Goal: Task Accomplishment & Management: Use online tool/utility

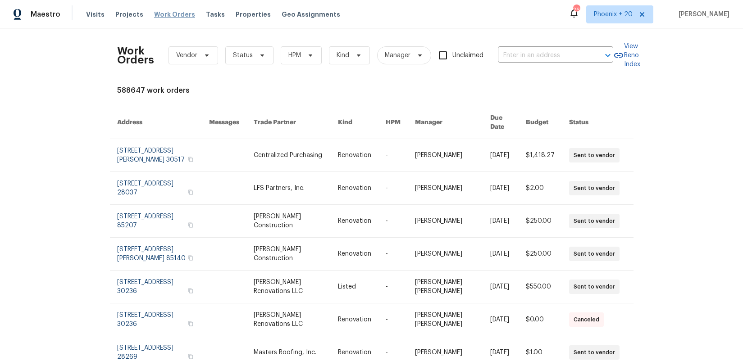
click at [180, 14] on span "Work Orders" at bounding box center [174, 14] width 41 height 9
click at [551, 54] on input "text" at bounding box center [543, 56] width 90 height 14
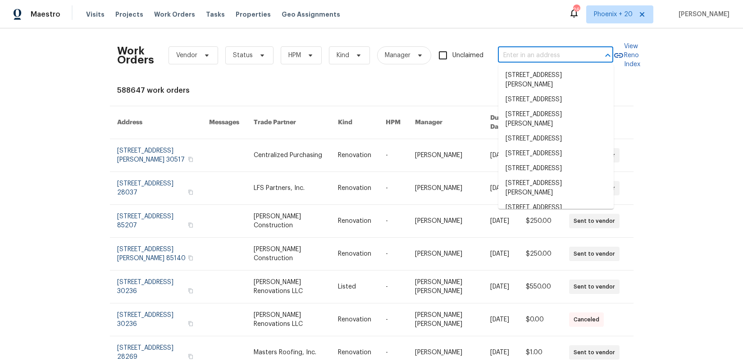
paste input "[STREET_ADDRESS][PERSON_NAME][PERSON_NAME]"
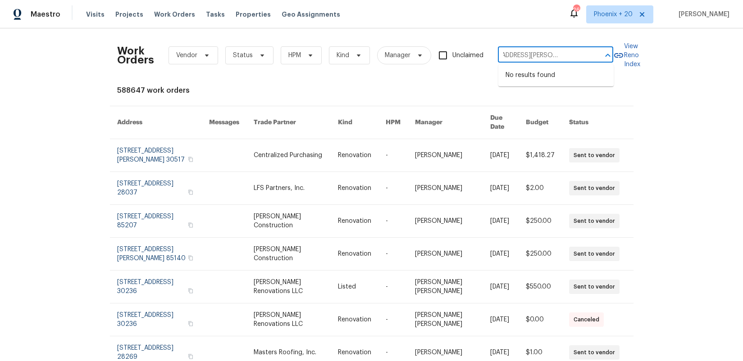
type input "[STREET_ADDRESS][PERSON_NAME][PERSON_NAME]"
drag, startPoint x: 620, startPoint y: 14, endPoint x: 621, endPoint y: 29, distance: 14.9
click at [620, 16] on span "Phoenix + 20" at bounding box center [613, 14] width 39 height 9
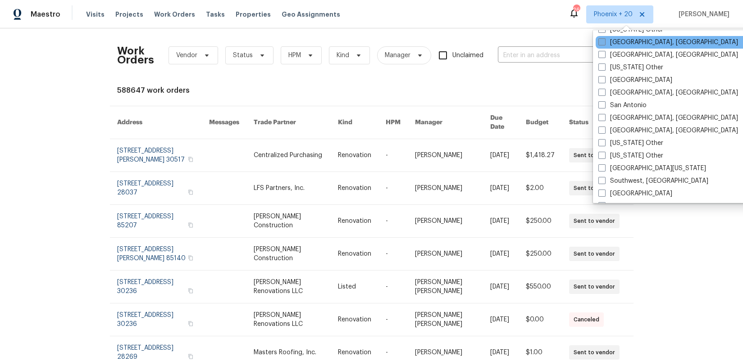
scroll to position [1172, 0]
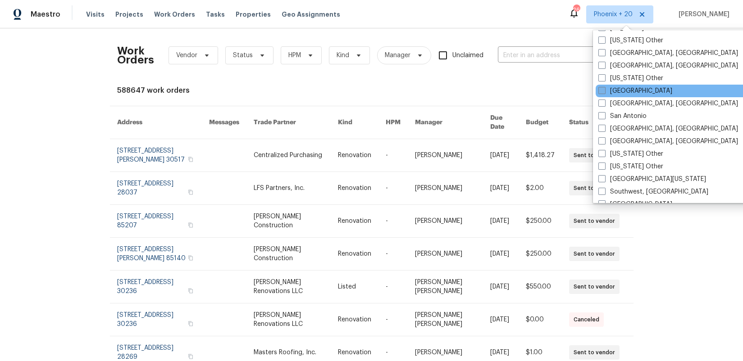
click at [617, 91] on label "[GEOGRAPHIC_DATA]" at bounding box center [635, 90] width 74 height 9
click at [604, 91] on input "[GEOGRAPHIC_DATA]" at bounding box center [601, 89] width 6 height 6
checkbox input "true"
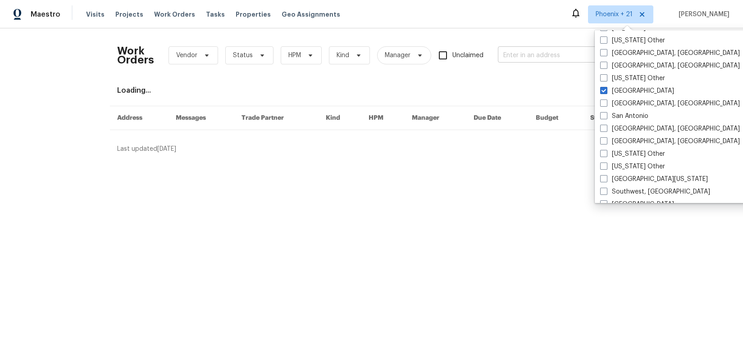
click at [547, 59] on input "text" at bounding box center [543, 56] width 90 height 14
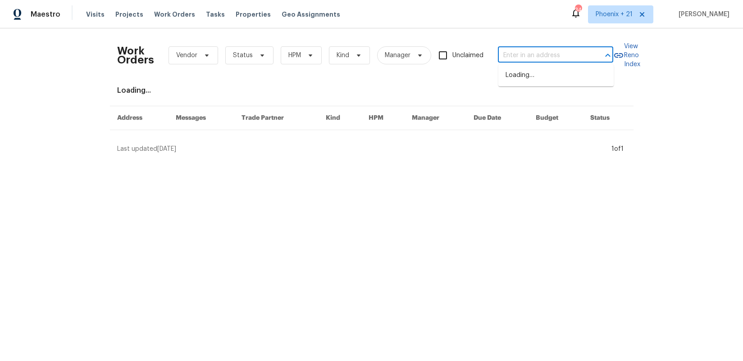
paste input "[STREET_ADDRESS][PERSON_NAME][PERSON_NAME]"
type input "[STREET_ADDRESS][PERSON_NAME][PERSON_NAME]"
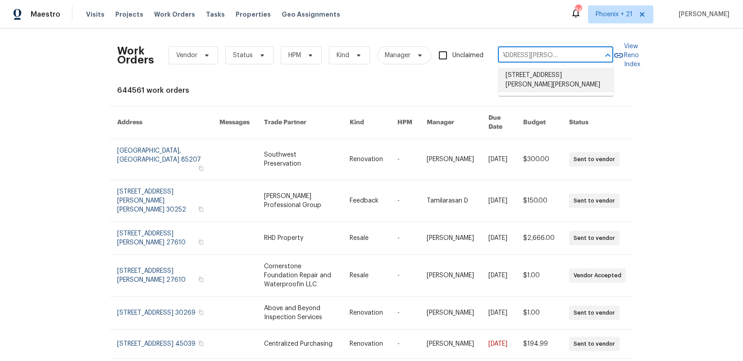
click at [527, 80] on li "[STREET_ADDRESS][PERSON_NAME][PERSON_NAME]" at bounding box center [555, 80] width 115 height 24
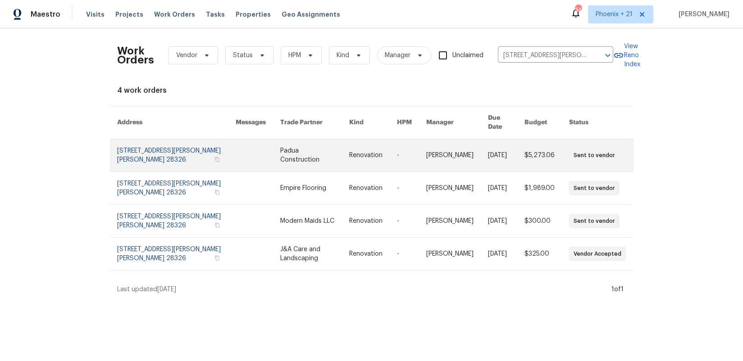
click at [302, 140] on link at bounding box center [314, 155] width 69 height 32
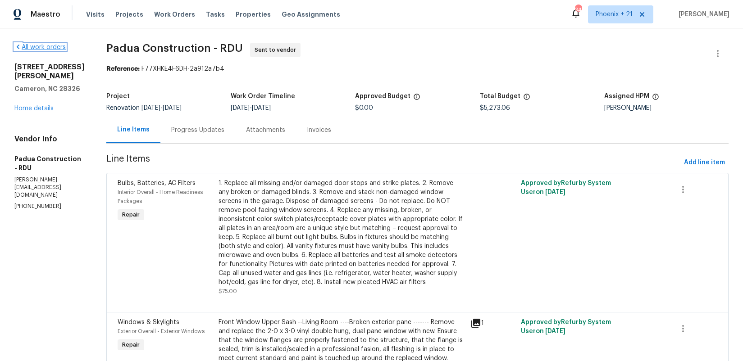
click at [27, 48] on link "All work orders" at bounding box center [39, 47] width 51 height 6
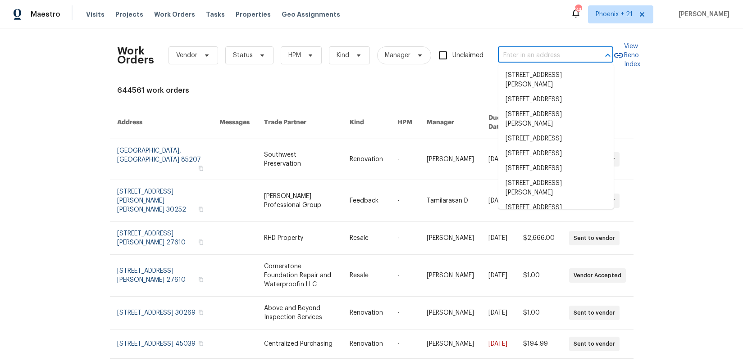
click at [530, 51] on input "text" at bounding box center [543, 56] width 90 height 14
paste input "[STREET_ADDRESS][PERSON_NAME][PERSON_NAME]"
type input "[STREET_ADDRESS][PERSON_NAME][PERSON_NAME]"
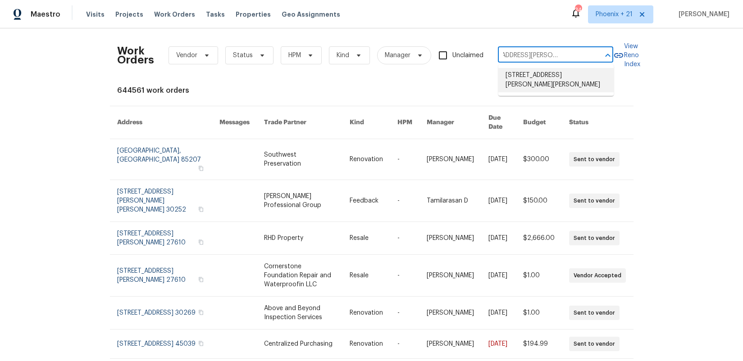
click at [542, 70] on li "[STREET_ADDRESS][PERSON_NAME][PERSON_NAME]" at bounding box center [555, 80] width 115 height 24
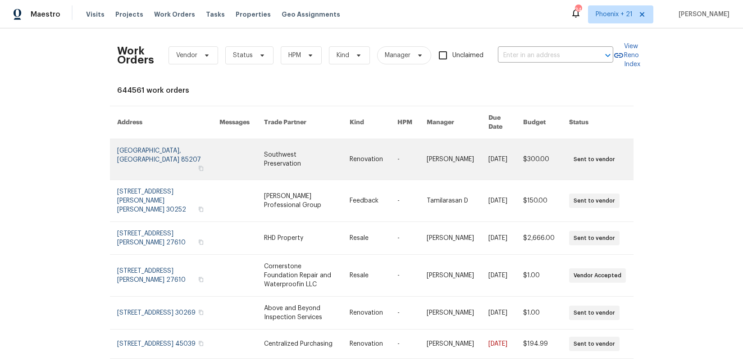
click at [296, 142] on link at bounding box center [306, 159] width 85 height 41
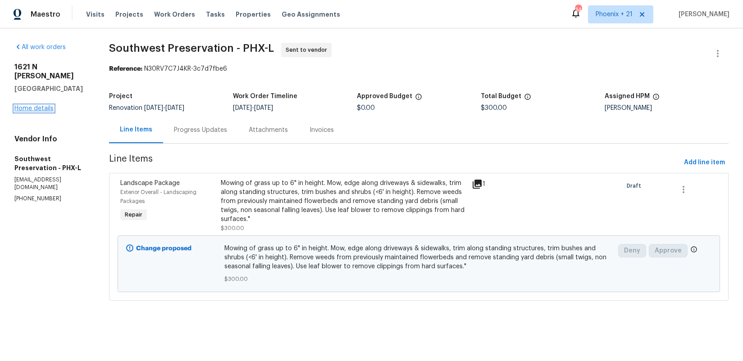
click at [41, 105] on link "Home details" at bounding box center [33, 108] width 39 height 6
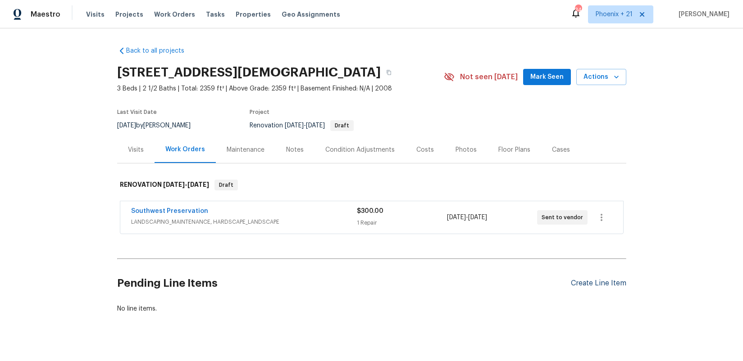
click at [608, 283] on div "Create Line Item" at bounding box center [598, 283] width 55 height 9
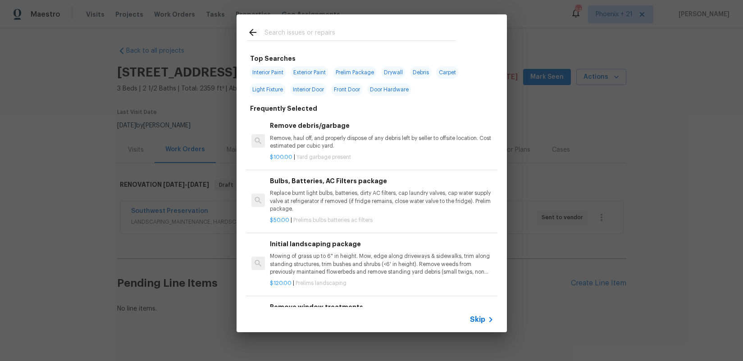
click at [326, 34] on input "text" at bounding box center [359, 34] width 191 height 14
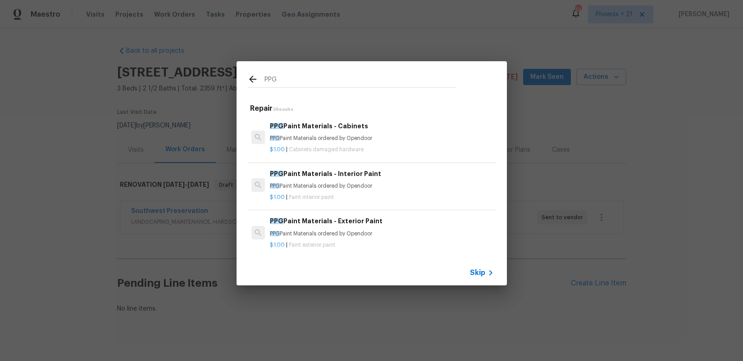
type input "PPG"
click at [392, 182] on div "PPG Paint Materials - Interior Paint PPG Paint Materials ordered by Opendoor" at bounding box center [381, 180] width 223 height 22
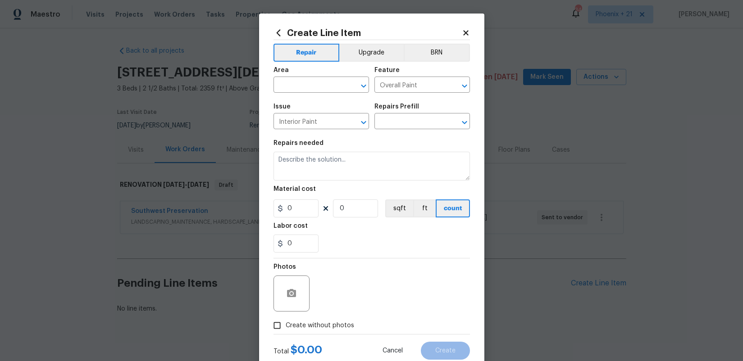
type input "PPG Paint Materials - Interior Paint $1.00"
type textarea "PPG Paint Materials ordered by Opendoor"
type input "1"
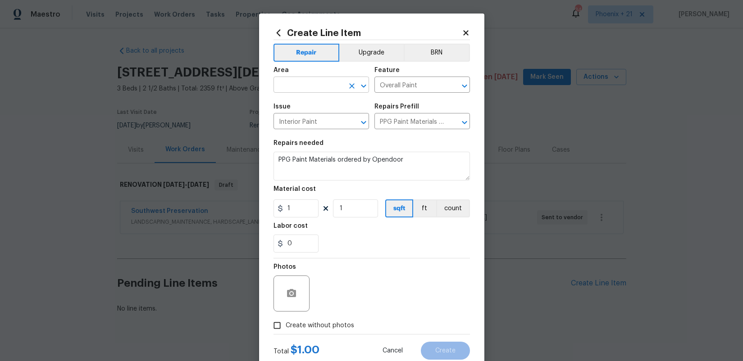
click at [306, 88] on input "text" at bounding box center [308, 86] width 70 height 14
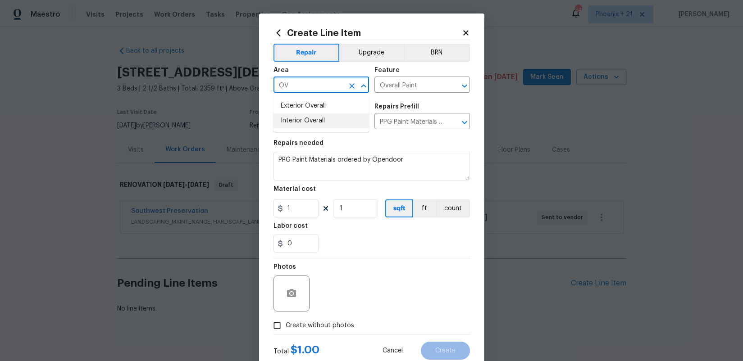
click at [304, 125] on li "Interior Overall" at bounding box center [320, 120] width 95 height 15
type input "Interior Overall"
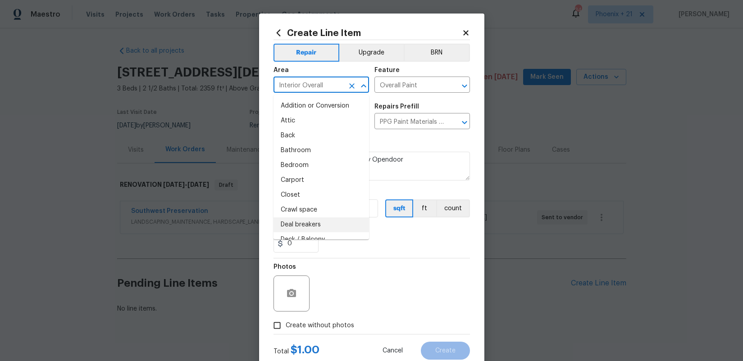
drag, startPoint x: 358, startPoint y: 280, endPoint x: 351, endPoint y: 273, distance: 8.9
click at [353, 275] on div "Photos" at bounding box center [371, 287] width 196 height 59
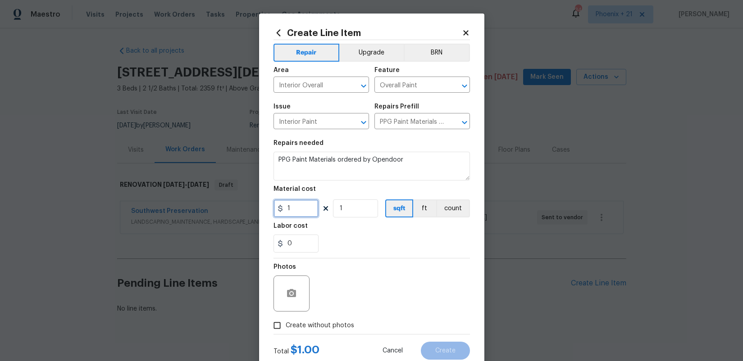
click at [274, 206] on input "1" at bounding box center [295, 208] width 45 height 18
type input "763.77"
click at [336, 325] on span "Create without photos" at bounding box center [320, 325] width 68 height 9
click at [286, 325] on input "Create without photos" at bounding box center [276, 325] width 17 height 17
checkbox input "true"
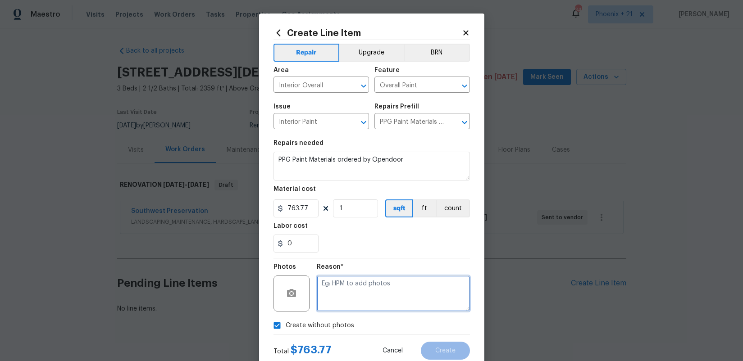
click at [349, 304] on textarea at bounding box center [393, 294] width 153 height 36
type textarea "NA"
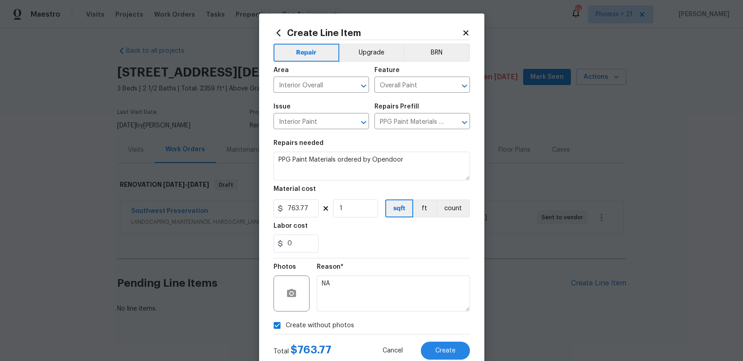
click at [359, 259] on div "Reason* NA" at bounding box center [393, 287] width 153 height 59
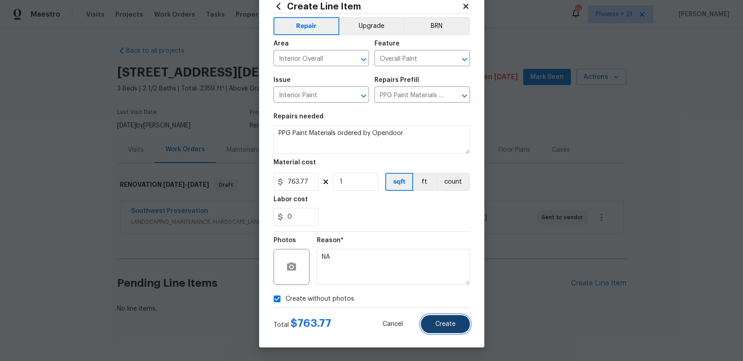
click at [437, 323] on span "Create" at bounding box center [445, 324] width 20 height 7
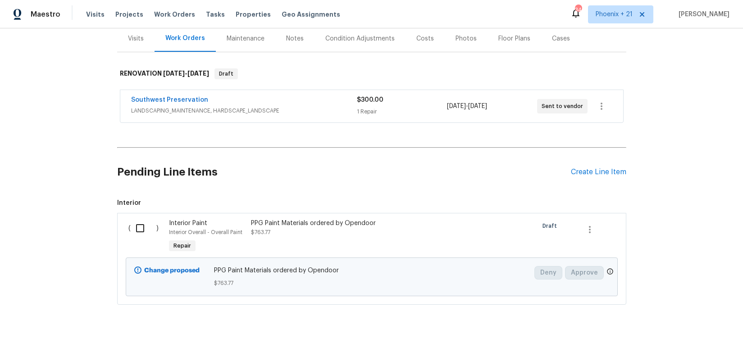
scroll to position [116, 0]
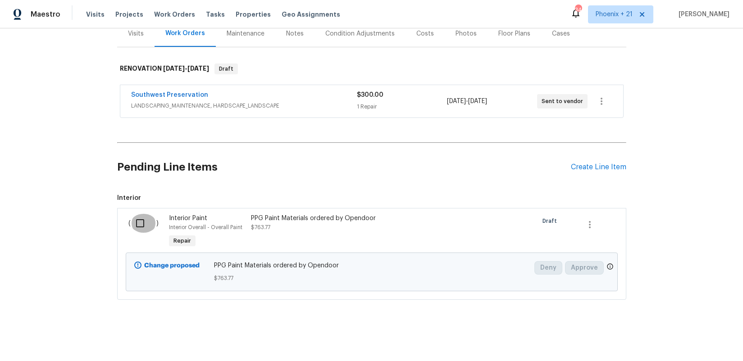
click at [140, 226] on input "checkbox" at bounding box center [144, 223] width 26 height 19
checkbox input "true"
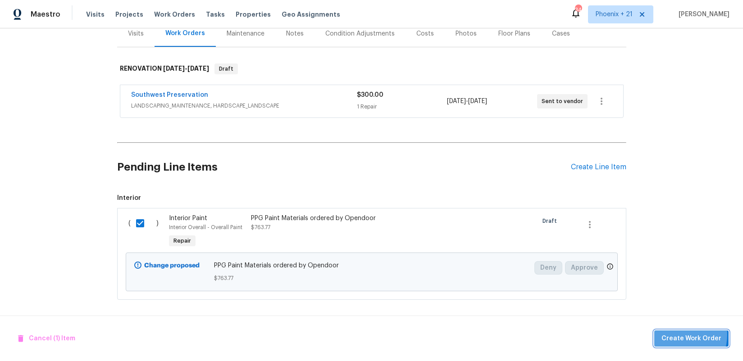
click at [680, 335] on span "Create Work Order" at bounding box center [691, 338] width 60 height 11
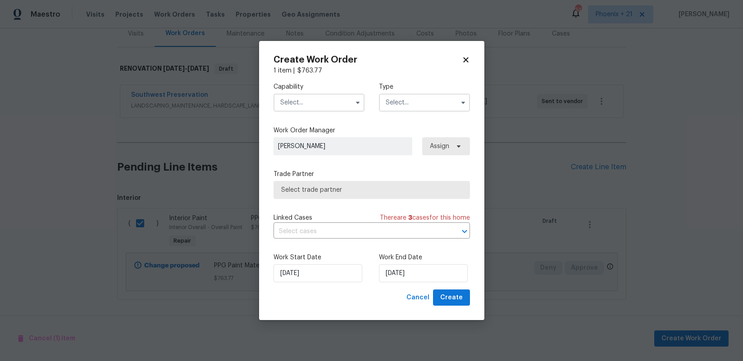
drag, startPoint x: 319, startPoint y: 101, endPoint x: 320, endPoint y: 106, distance: 5.0
click at [319, 101] on input "text" at bounding box center [318, 103] width 91 height 18
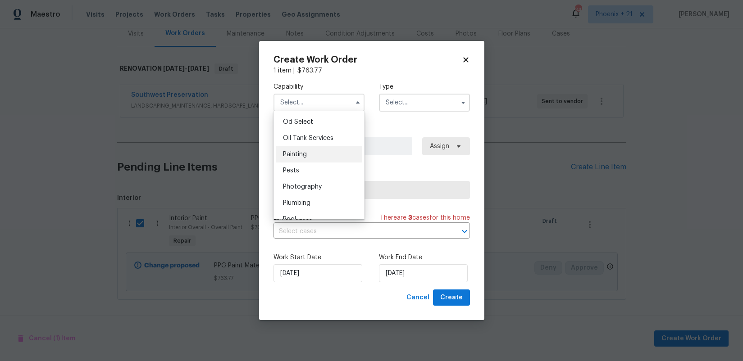
scroll to position [732, 0]
drag, startPoint x: 326, startPoint y: 145, endPoint x: 347, endPoint y: 135, distance: 23.4
click at [326, 145] on div "Painting" at bounding box center [319, 146] width 86 height 16
type input "Painting"
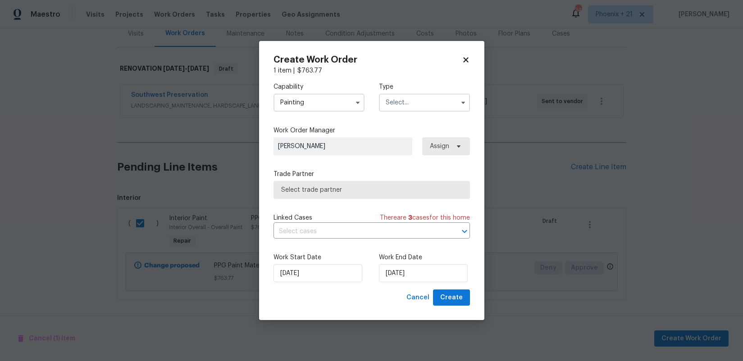
click at [399, 104] on input "text" at bounding box center [424, 103] width 91 height 18
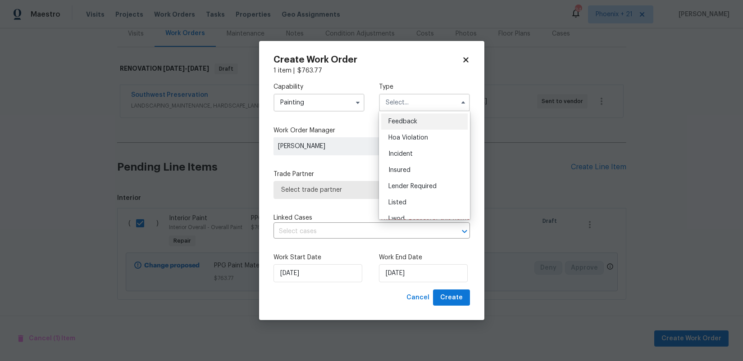
scroll to position [107, 0]
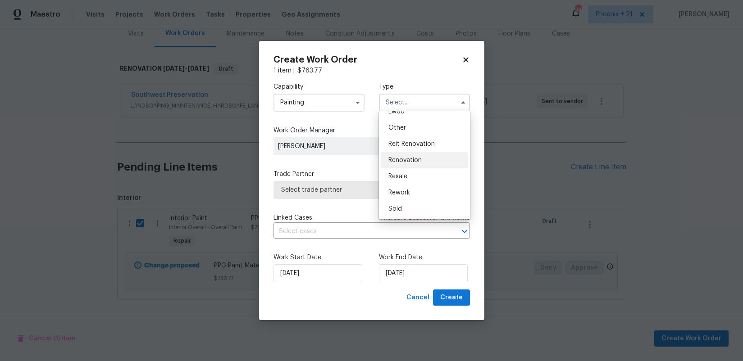
click at [415, 156] on div "Renovation" at bounding box center [424, 160] width 86 height 16
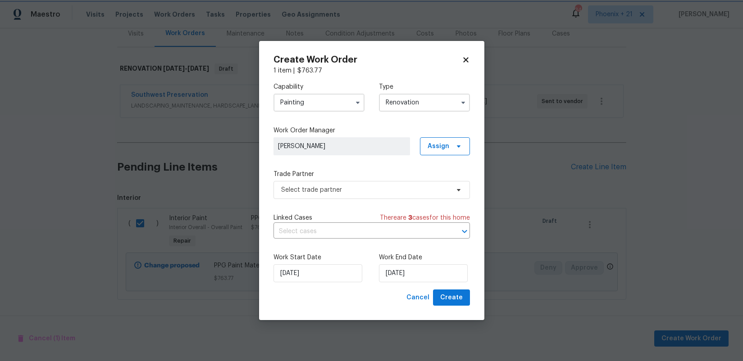
type input "Renovation"
click at [444, 142] on span "Assign" at bounding box center [438, 146] width 22 height 9
click at [444, 183] on div "Assign to me" at bounding box center [445, 184] width 39 height 9
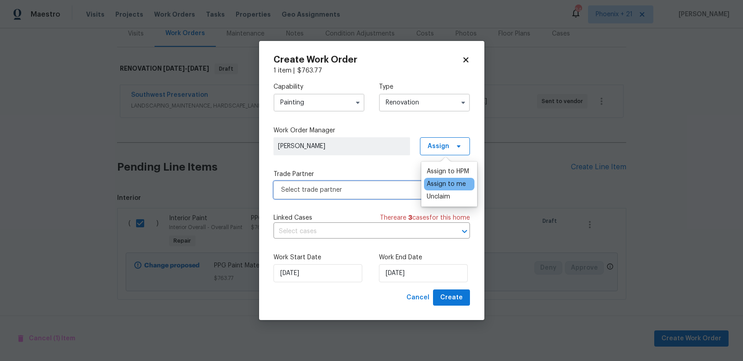
click at [374, 186] on span "Select trade partner" at bounding box center [365, 190] width 168 height 9
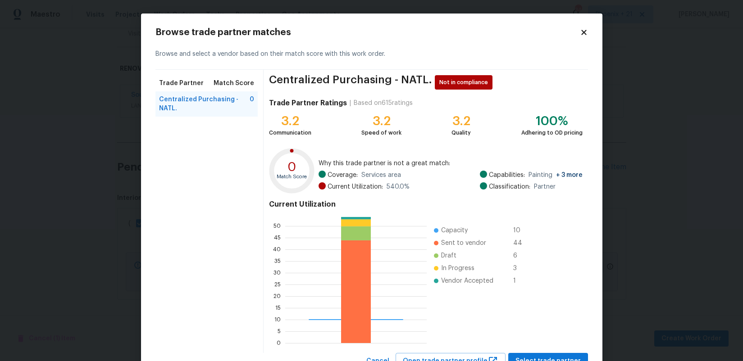
scroll to position [36, 0]
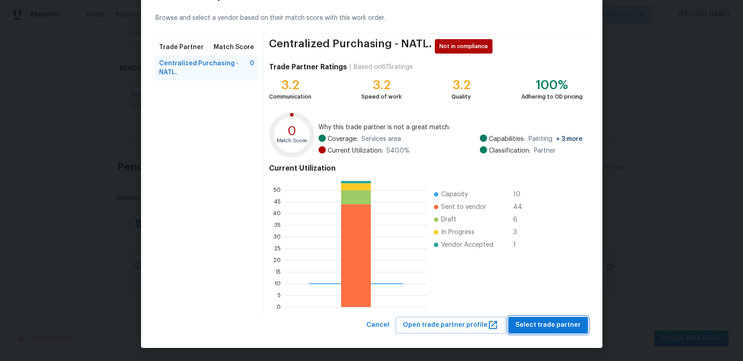
click at [530, 319] on button "Select trade partner" at bounding box center [548, 325] width 80 height 17
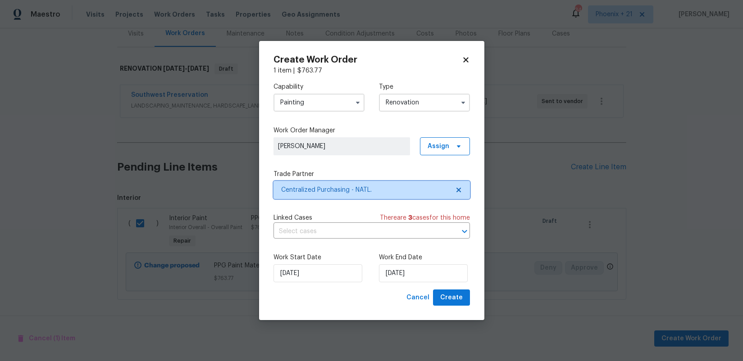
scroll to position [0, 0]
click at [457, 295] on span "Create" at bounding box center [451, 297] width 23 height 11
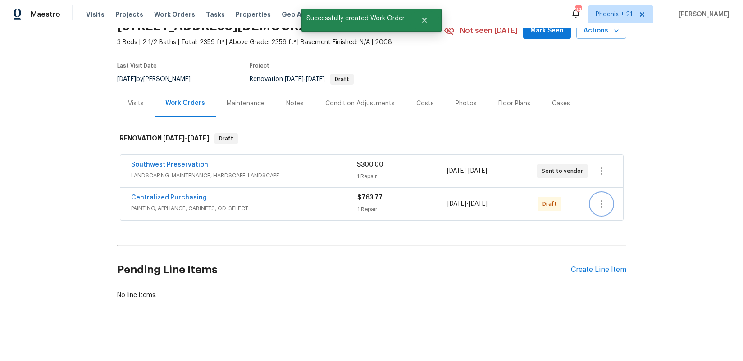
click at [600, 204] on icon "button" at bounding box center [601, 204] width 11 height 11
click at [596, 200] on li "Send to Vendor" at bounding box center [638, 204] width 97 height 15
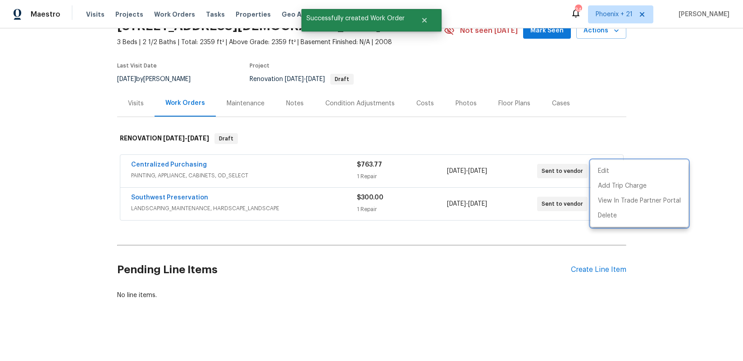
drag, startPoint x: 212, startPoint y: 151, endPoint x: 168, endPoint y: 150, distance: 43.3
click at [190, 150] on div at bounding box center [371, 180] width 743 height 361
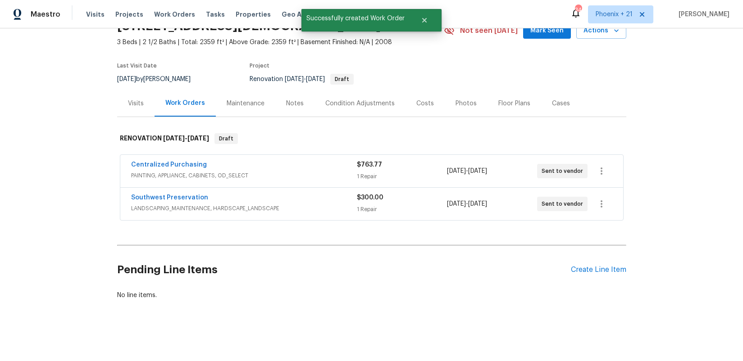
click at [173, 161] on span "Centralized Purchasing" at bounding box center [169, 164] width 76 height 9
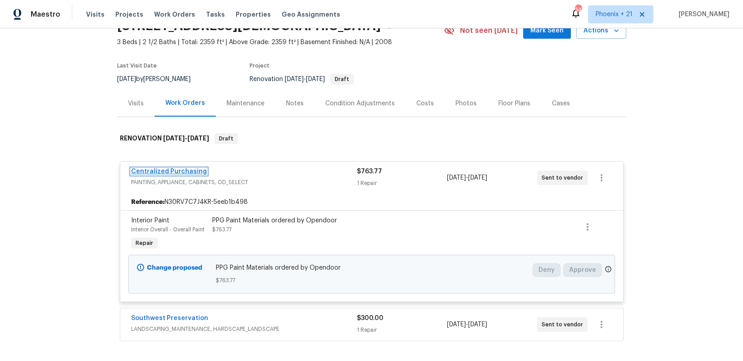
click at [187, 172] on link "Centralized Purchasing" at bounding box center [169, 171] width 76 height 6
